Goal: Task Accomplishment & Management: Use online tool/utility

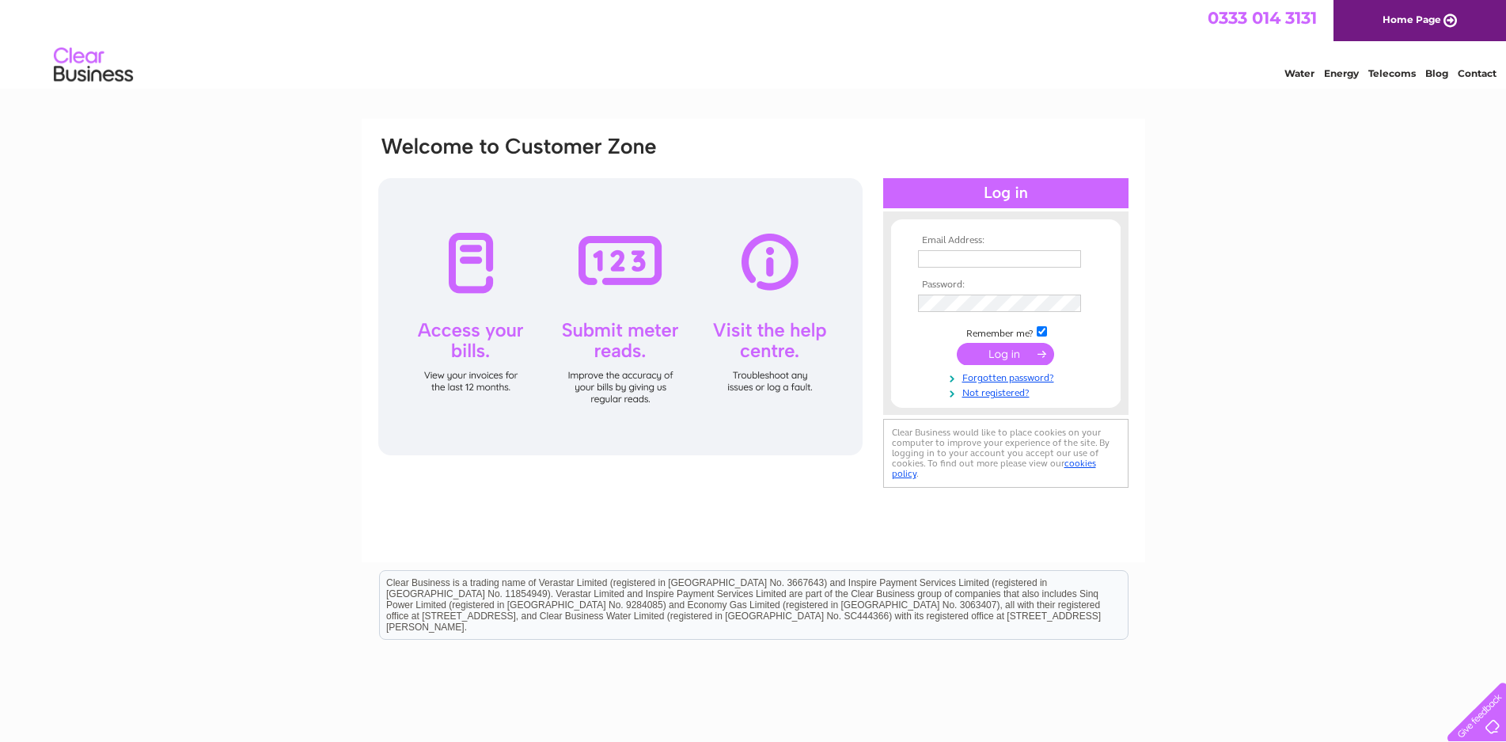
type input "[EMAIL_ADDRESS][DOMAIN_NAME]"
click at [1505, 497] on div "Email Address: [EMAIL_ADDRESS][DOMAIN_NAME] Password: Forgotten password?" at bounding box center [753, 476] width 1506 height 714
click at [625, 335] on div at bounding box center [620, 316] width 484 height 277
click at [626, 330] on div at bounding box center [620, 316] width 484 height 277
click at [1016, 351] on input "submit" at bounding box center [1005, 354] width 97 height 22
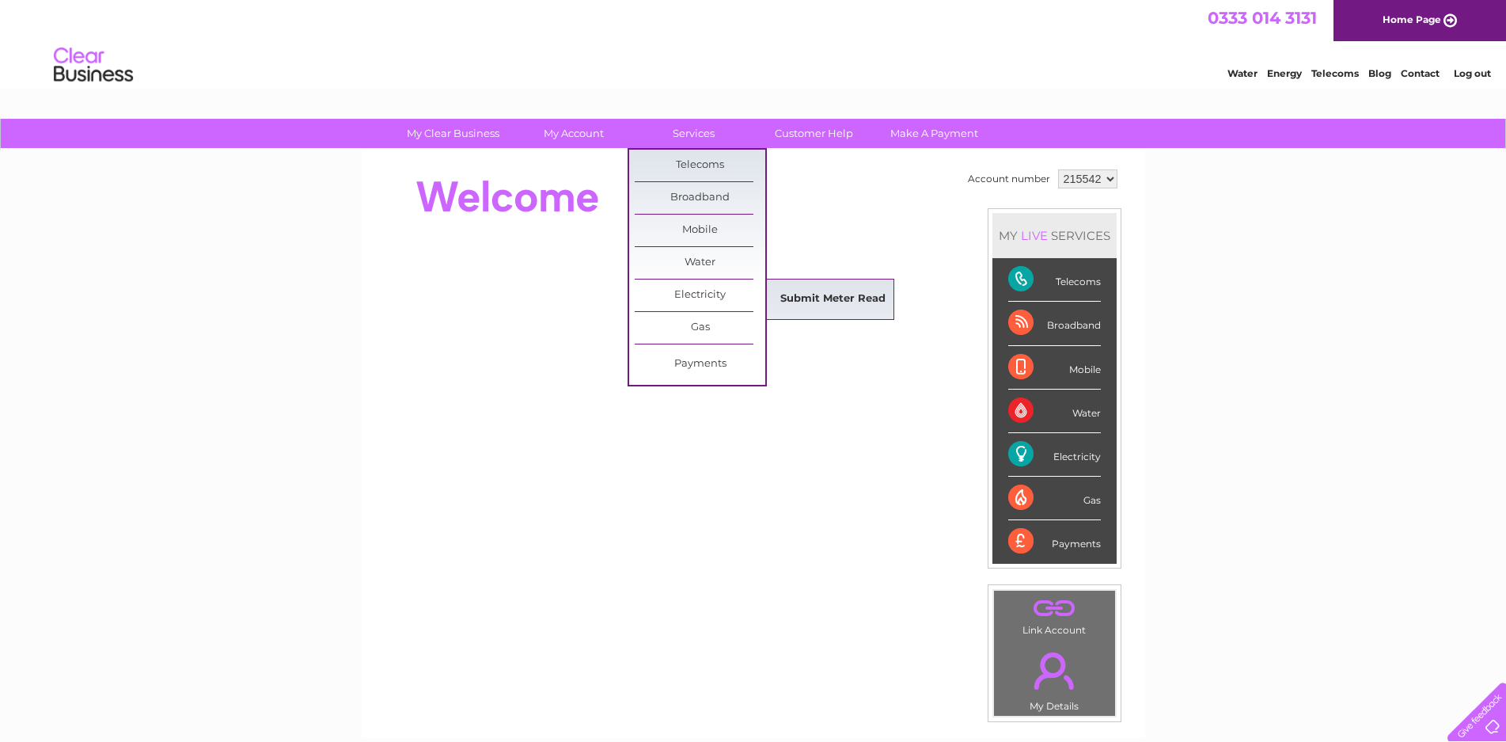
click at [810, 294] on link "Submit Meter Read" at bounding box center [833, 299] width 131 height 32
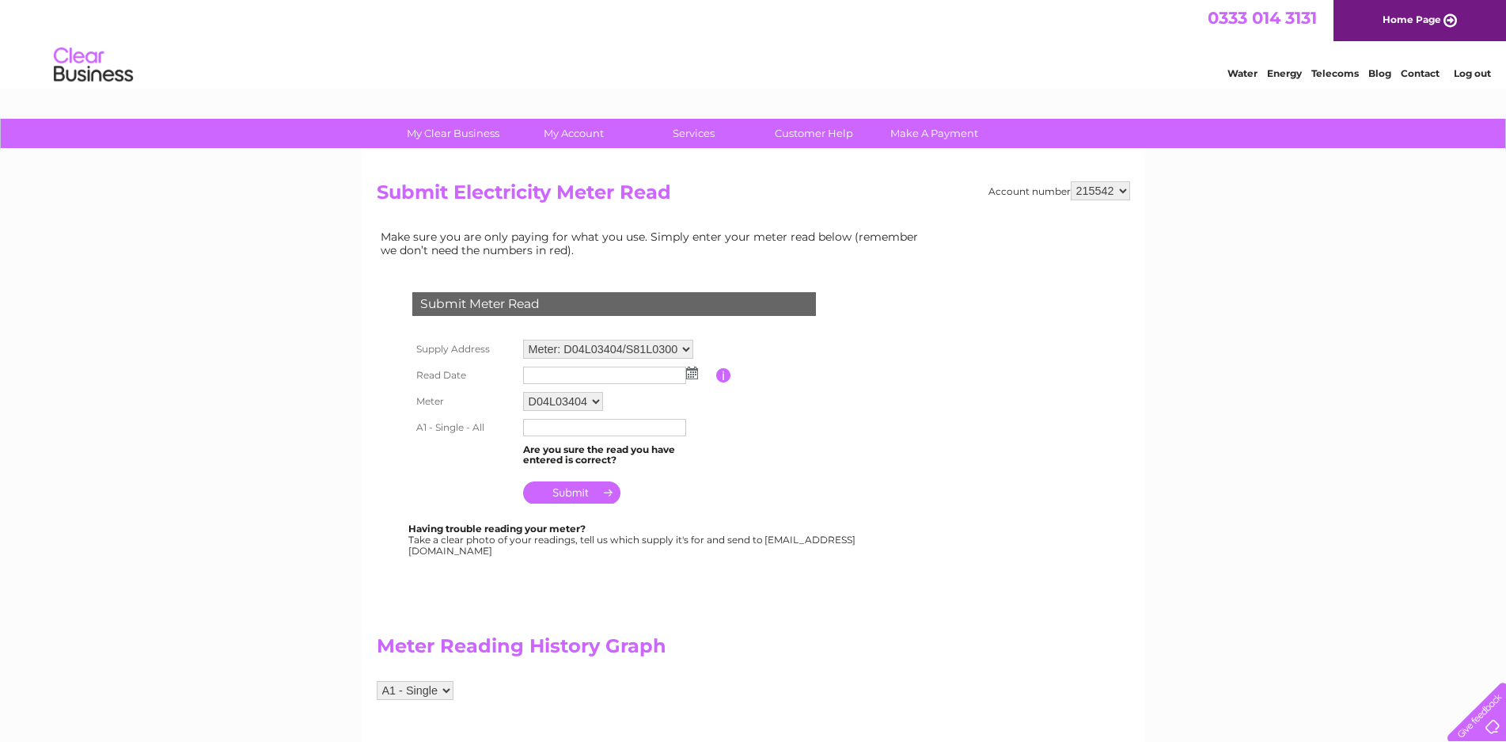
click at [693, 373] on img at bounding box center [692, 373] width 12 height 13
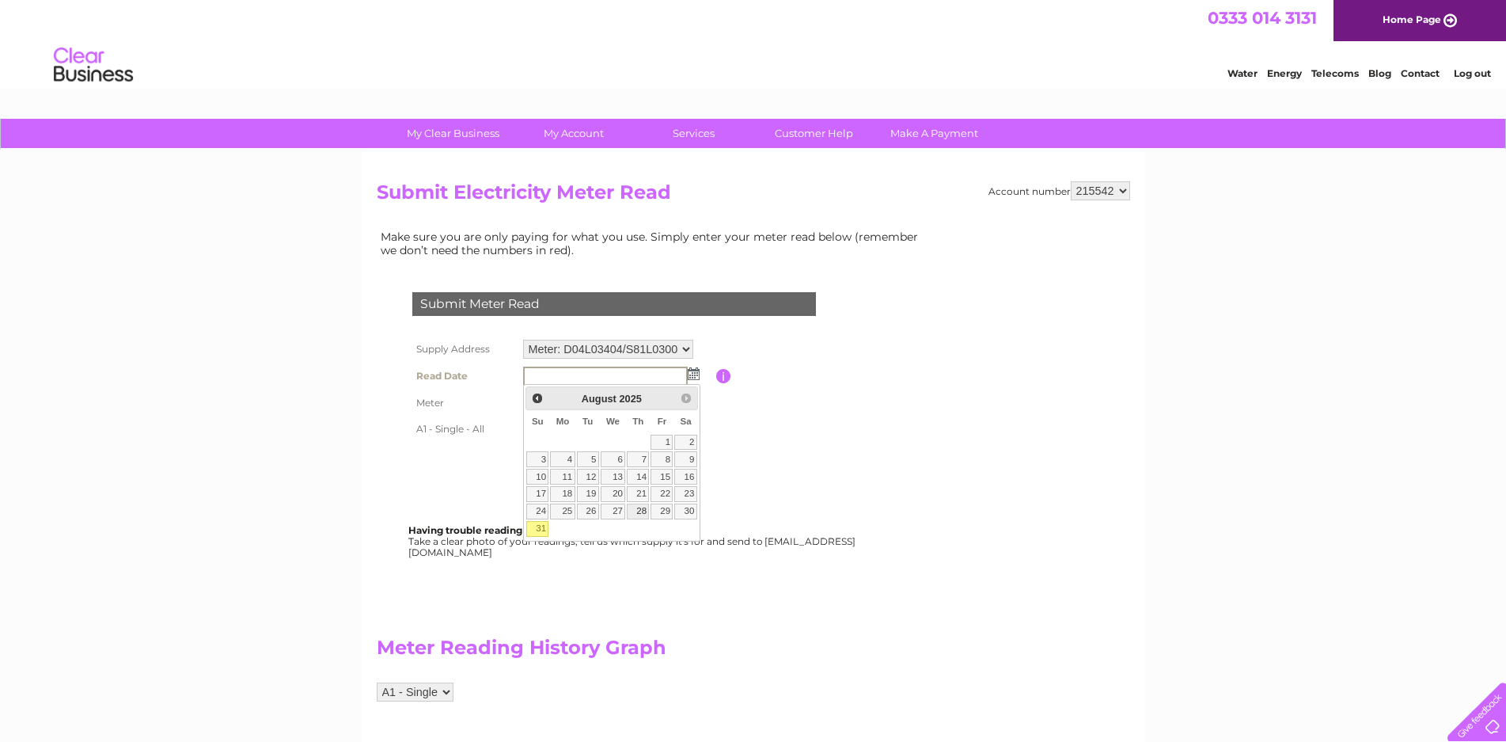
click at [638, 509] on link "28" at bounding box center [638, 511] width 22 height 16
type input "2025/08/28"
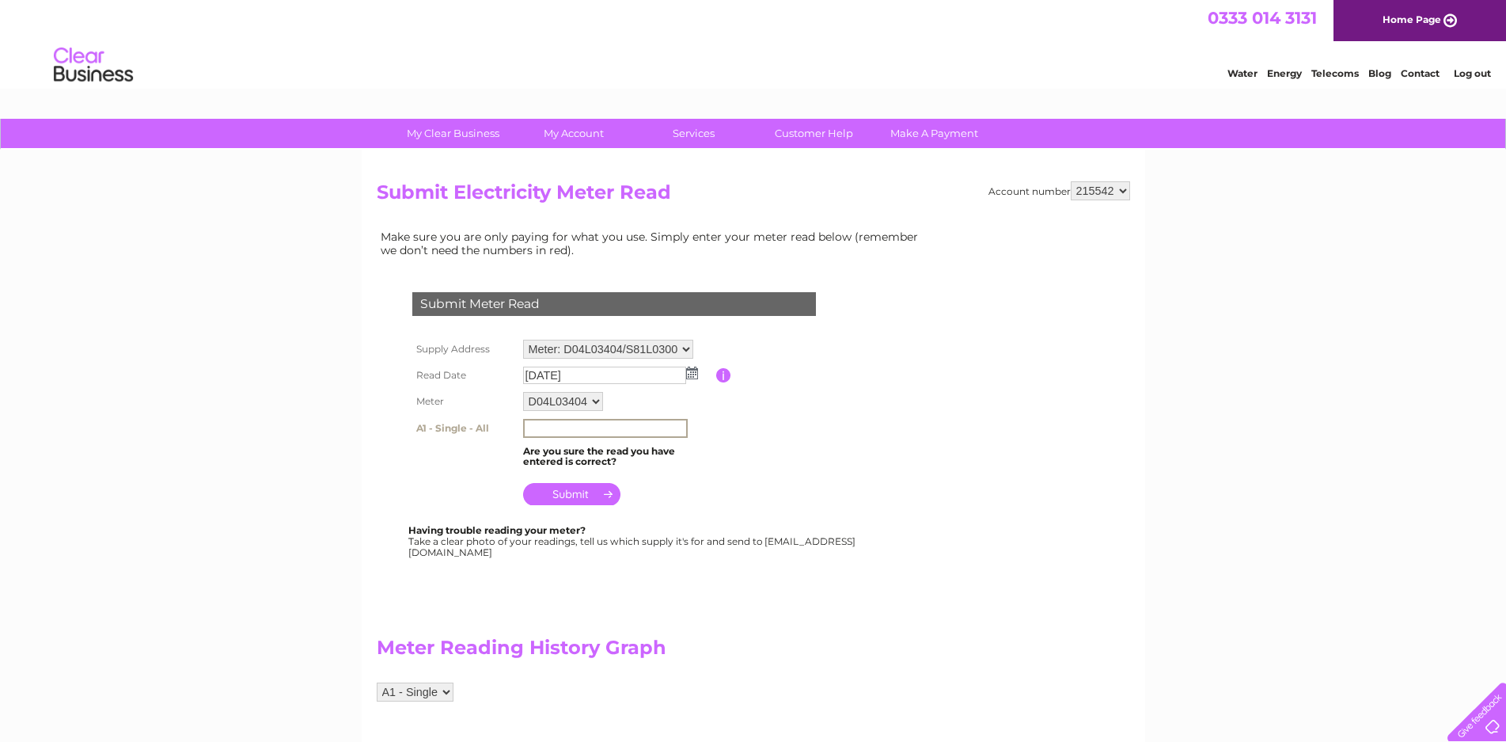
click at [577, 429] on input "text" at bounding box center [605, 428] width 165 height 19
type input "52570"
click at [561, 492] on input "submit" at bounding box center [571, 492] width 97 height 22
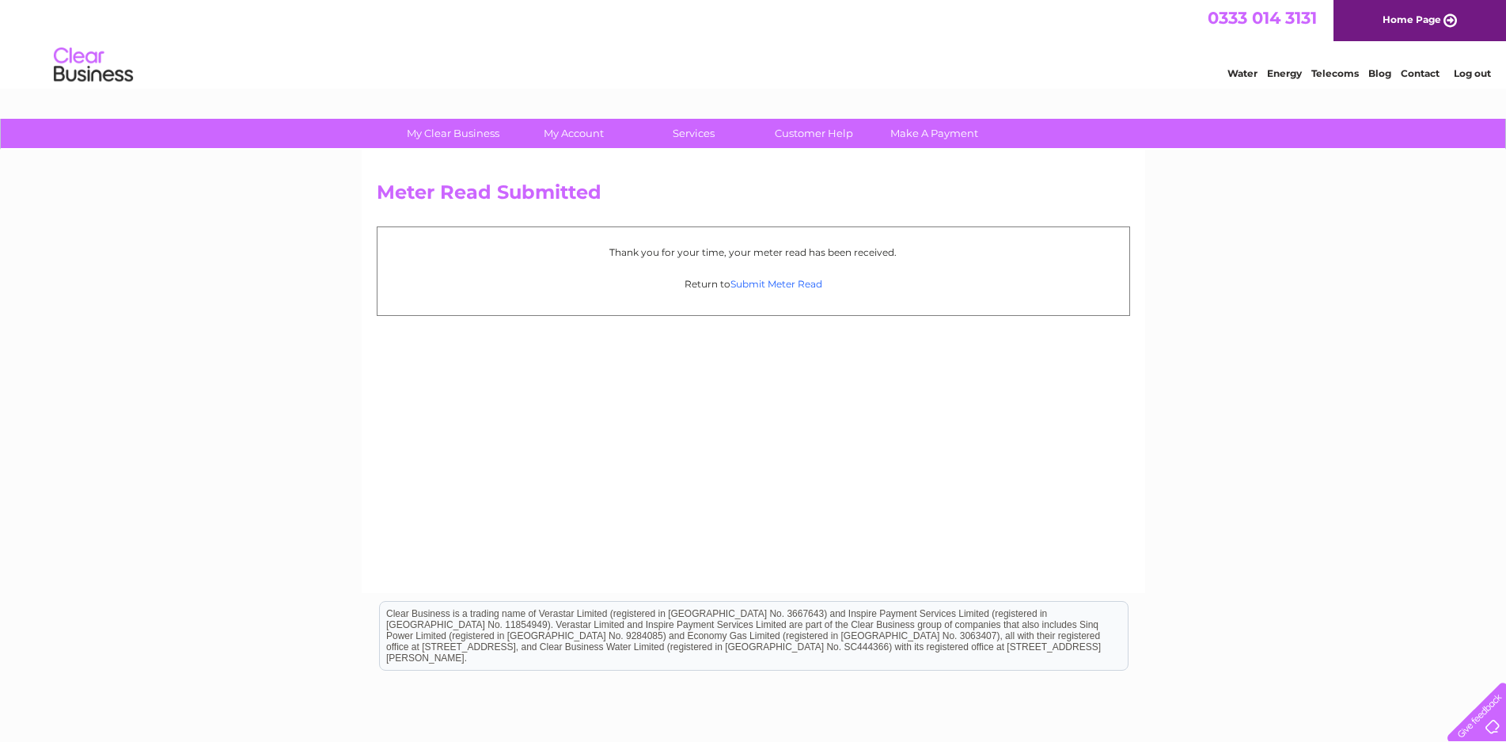
click at [786, 282] on link "Submit Meter Read" at bounding box center [777, 284] width 92 height 12
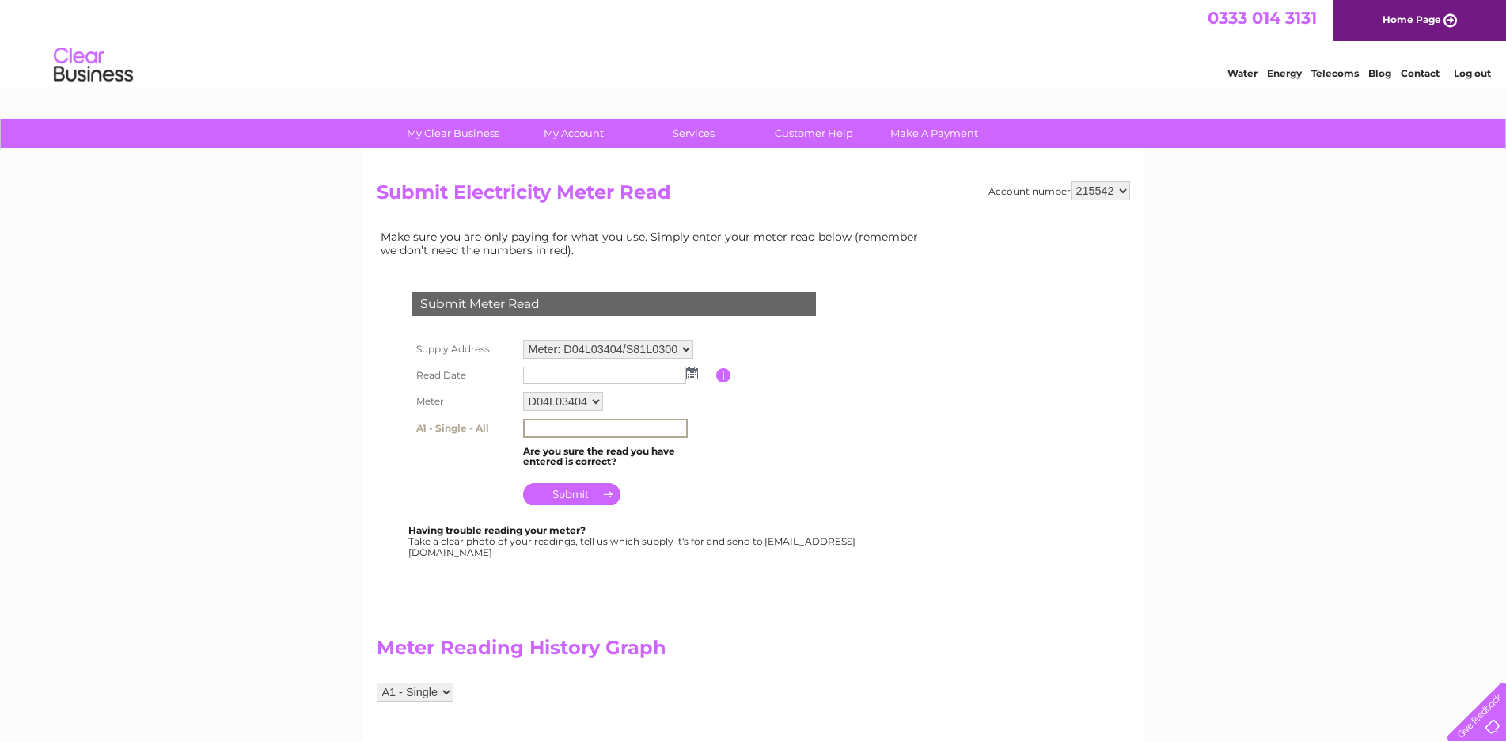
click at [659, 427] on input "text" at bounding box center [605, 428] width 165 height 19
click at [596, 399] on select "D04L03404 S81L03005" at bounding box center [563, 401] width 80 height 19
select select "170438"
click at [523, 392] on select "D04L03404 S81L03005" at bounding box center [564, 402] width 82 height 21
click at [690, 371] on img at bounding box center [692, 373] width 12 height 13
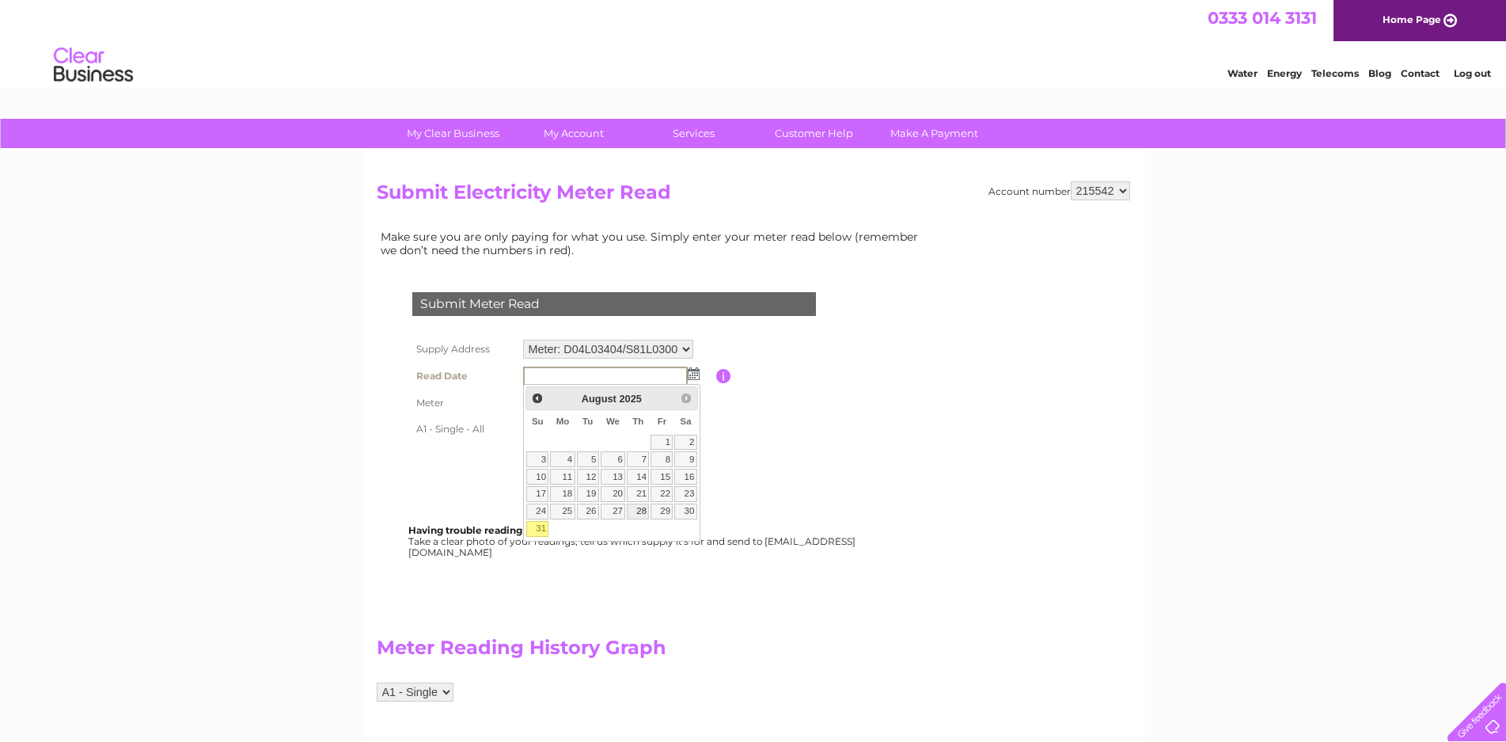
click at [639, 509] on link "28" at bounding box center [638, 511] width 22 height 16
type input "2025/08/28"
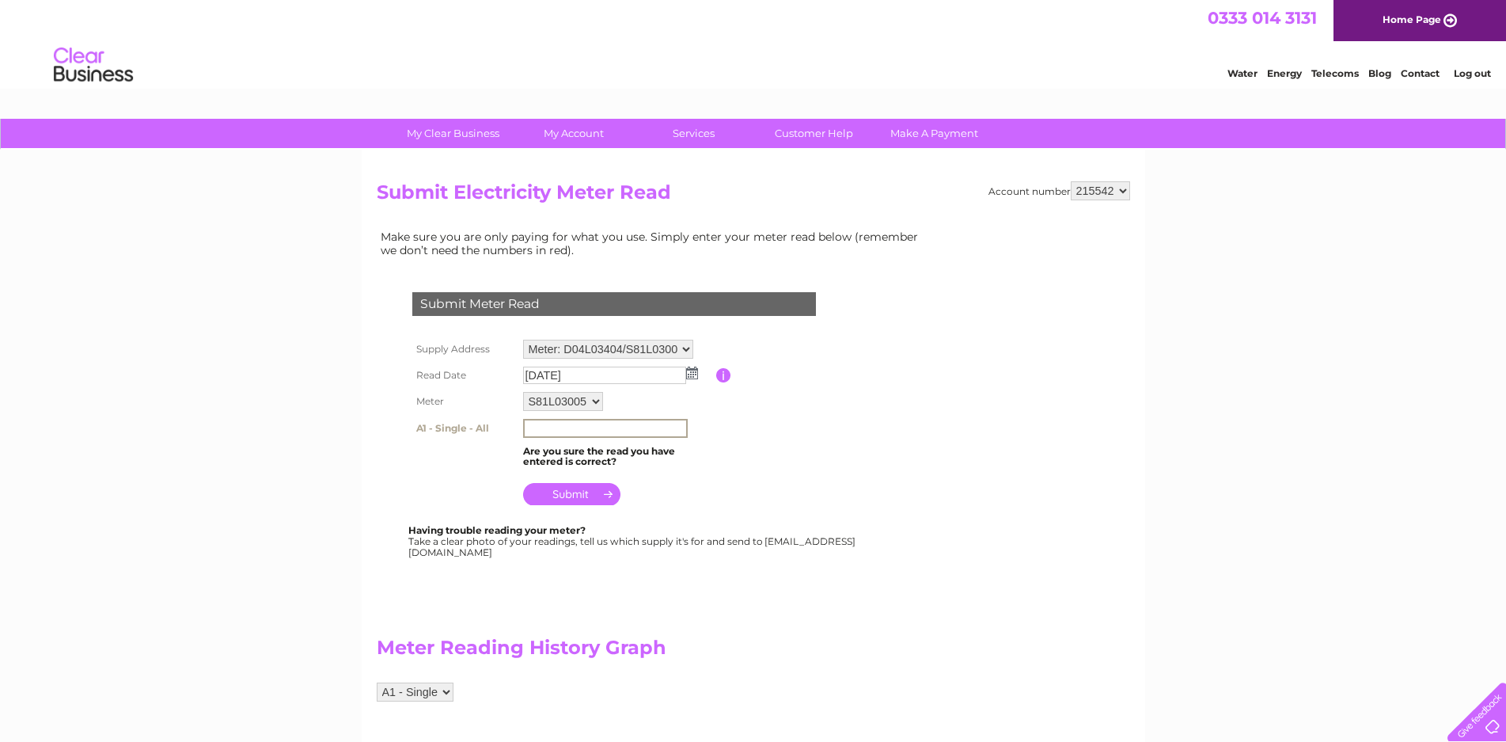
click at [614, 433] on input "text" at bounding box center [605, 428] width 165 height 19
type input "03795"
click at [567, 489] on input "submit" at bounding box center [571, 492] width 97 height 22
